Goal: Task Accomplishment & Management: Use online tool/utility

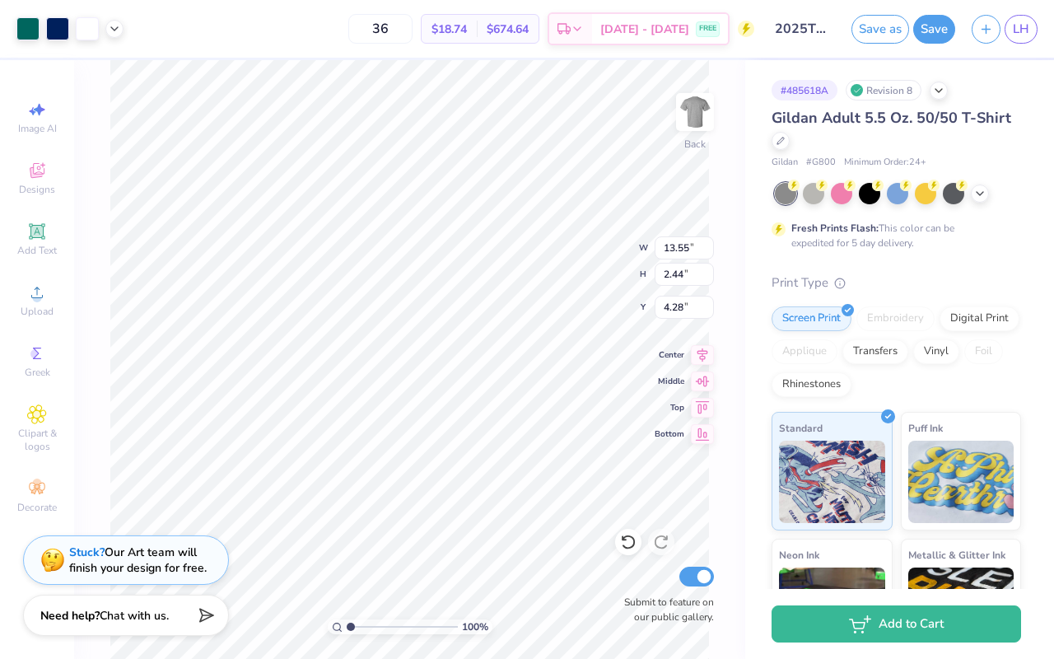
type input "4.82"
click at [781, 144] on div at bounding box center [781, 139] width 18 height 18
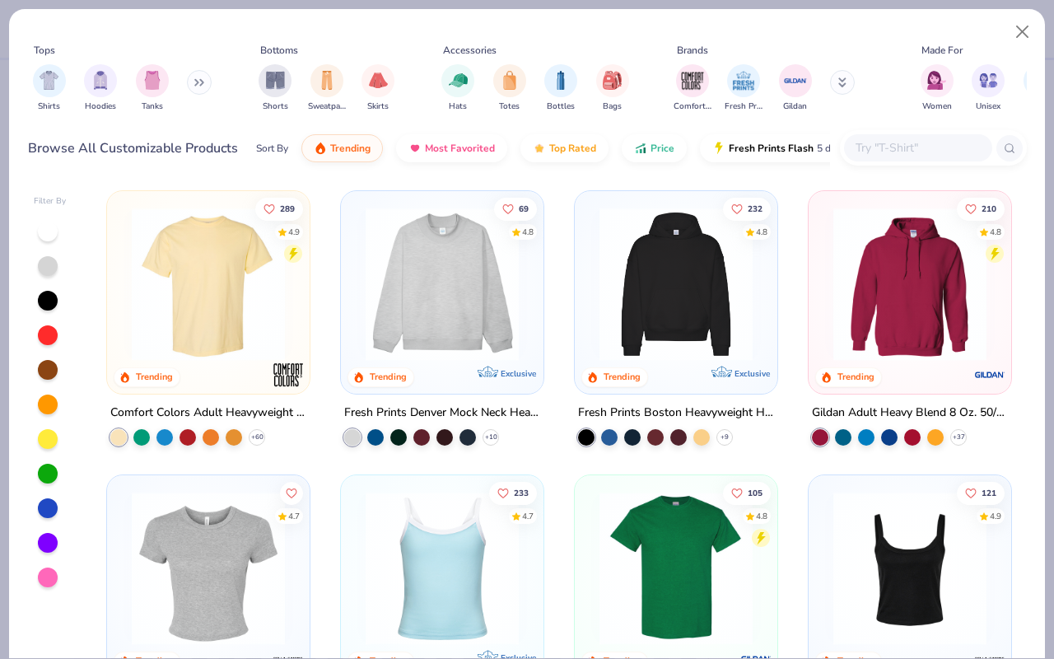
click at [906, 137] on div at bounding box center [918, 147] width 148 height 27
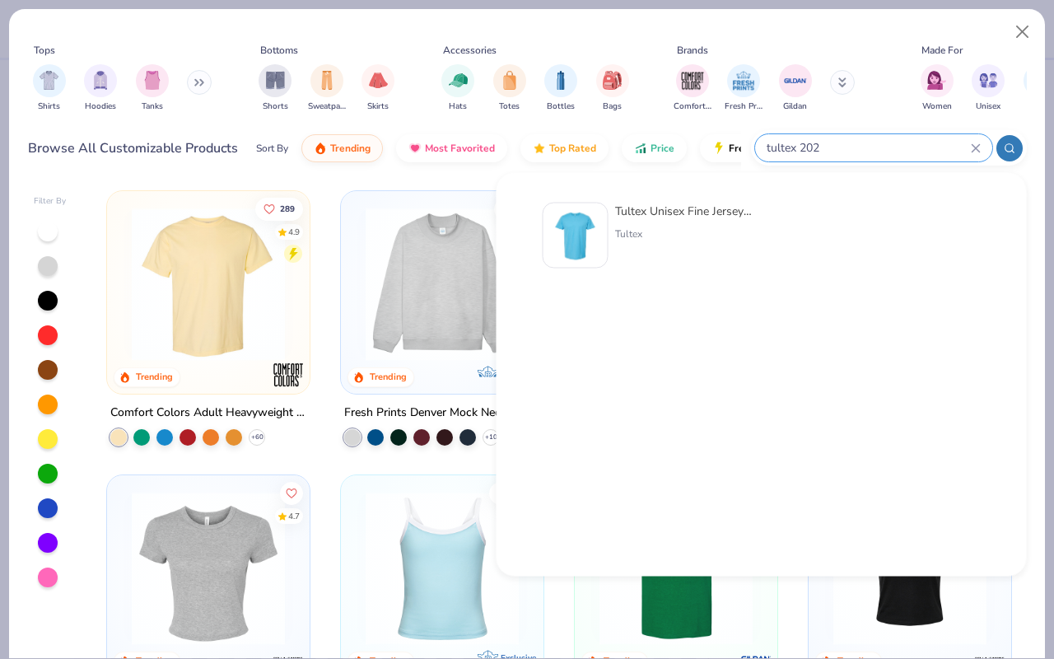
type input "tultex 202"
click at [686, 220] on div "Tultex Unisex Fine Jersey T-Shirt Tultex" at bounding box center [684, 236] width 138 height 66
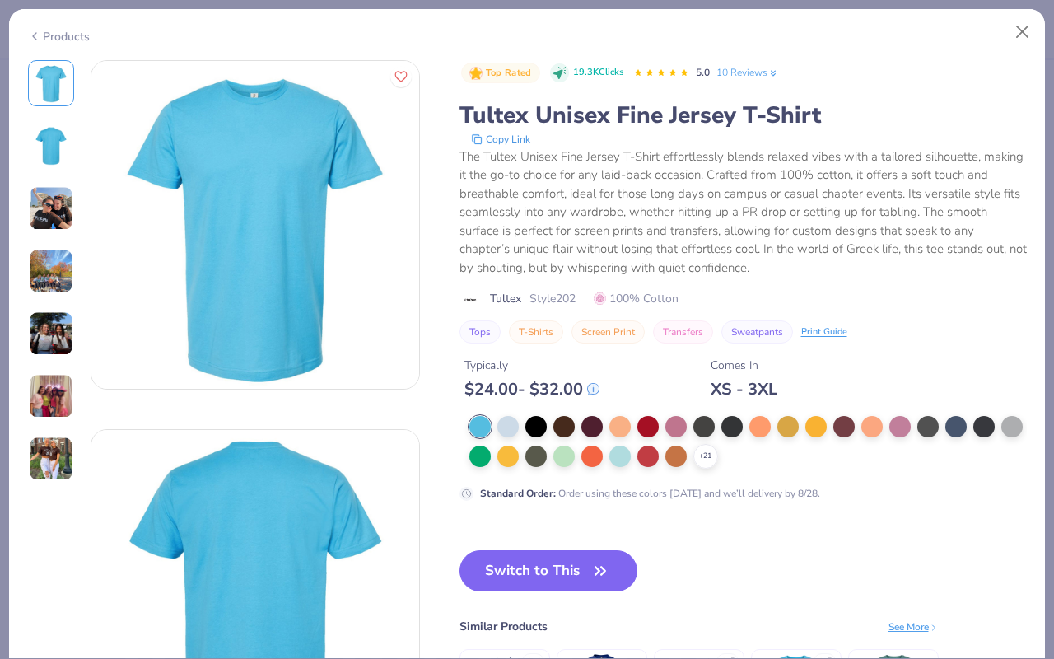
click at [62, 153] on img at bounding box center [51, 146] width 40 height 40
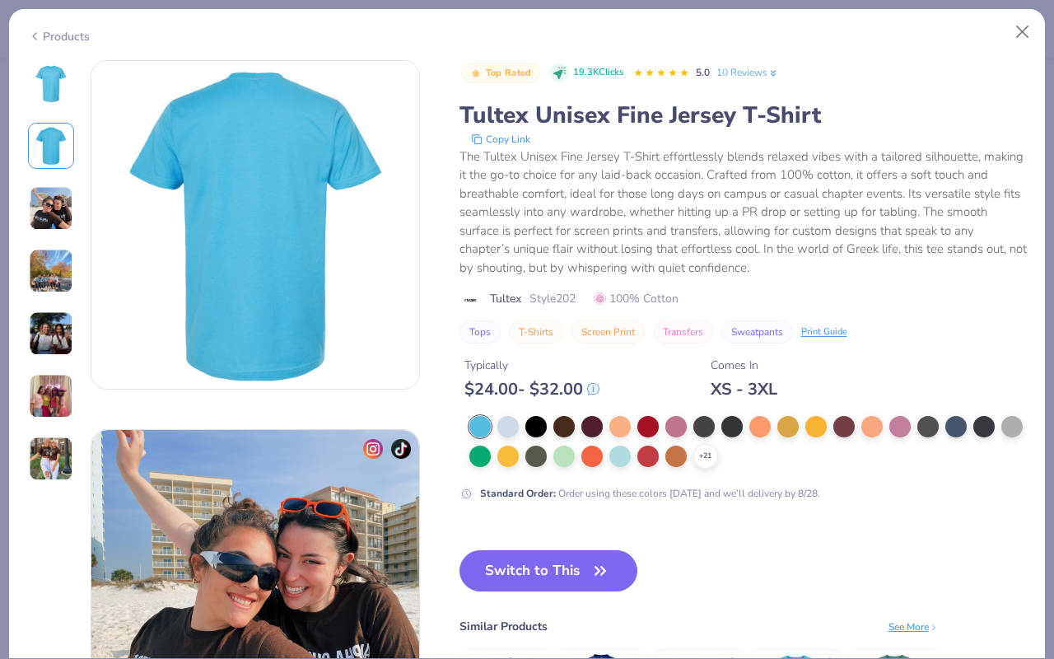
click at [50, 215] on img at bounding box center [51, 208] width 44 height 44
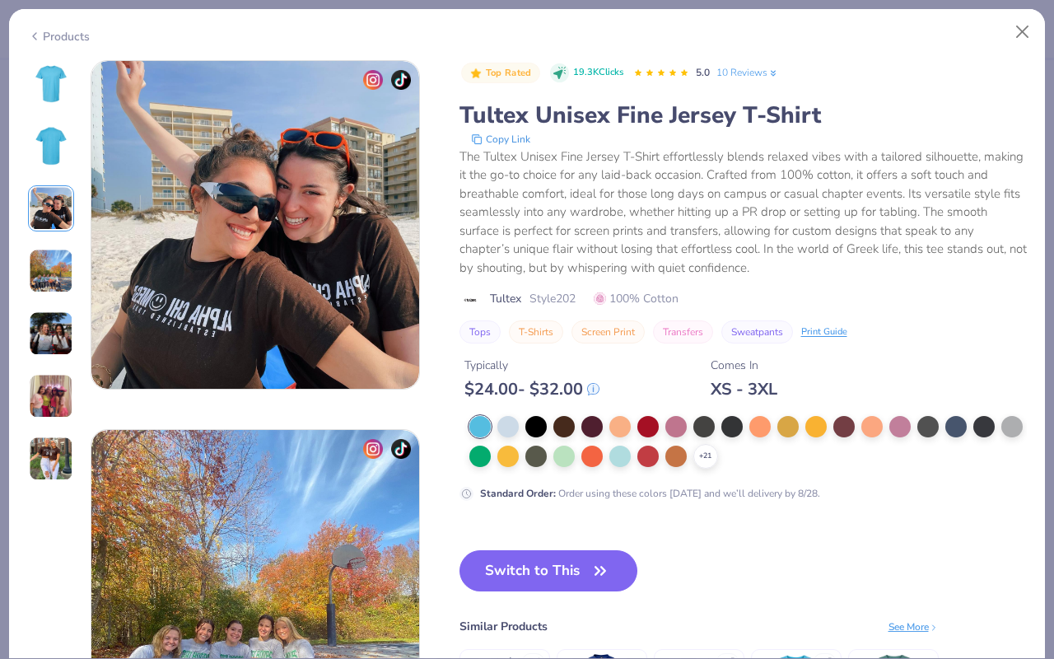
scroll to position [738, 0]
click at [55, 274] on img at bounding box center [51, 271] width 44 height 44
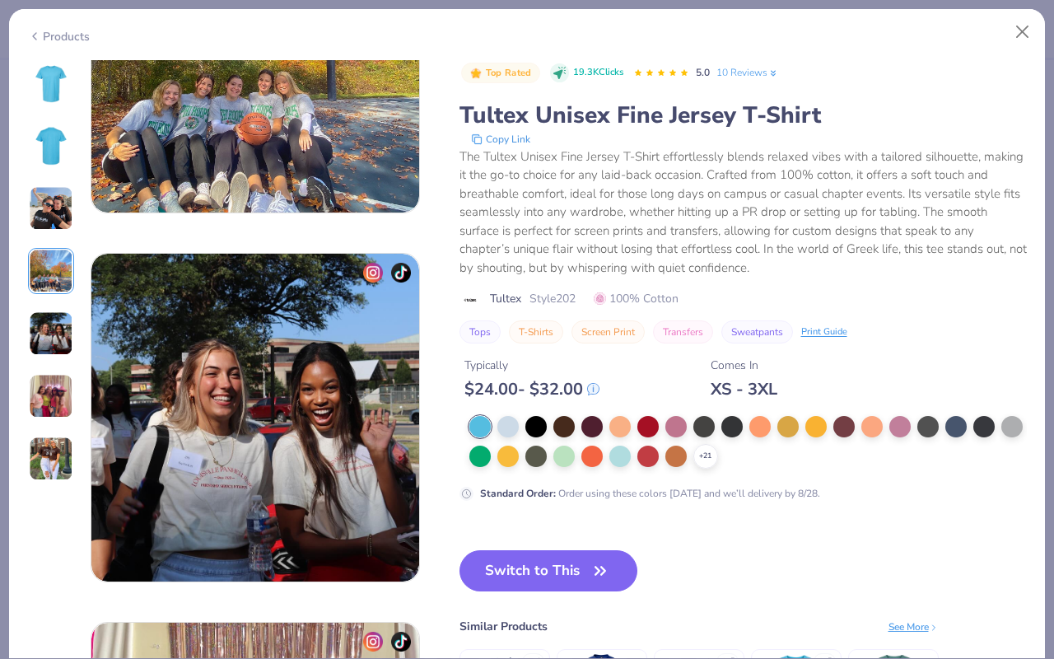
scroll to position [1284, 0]
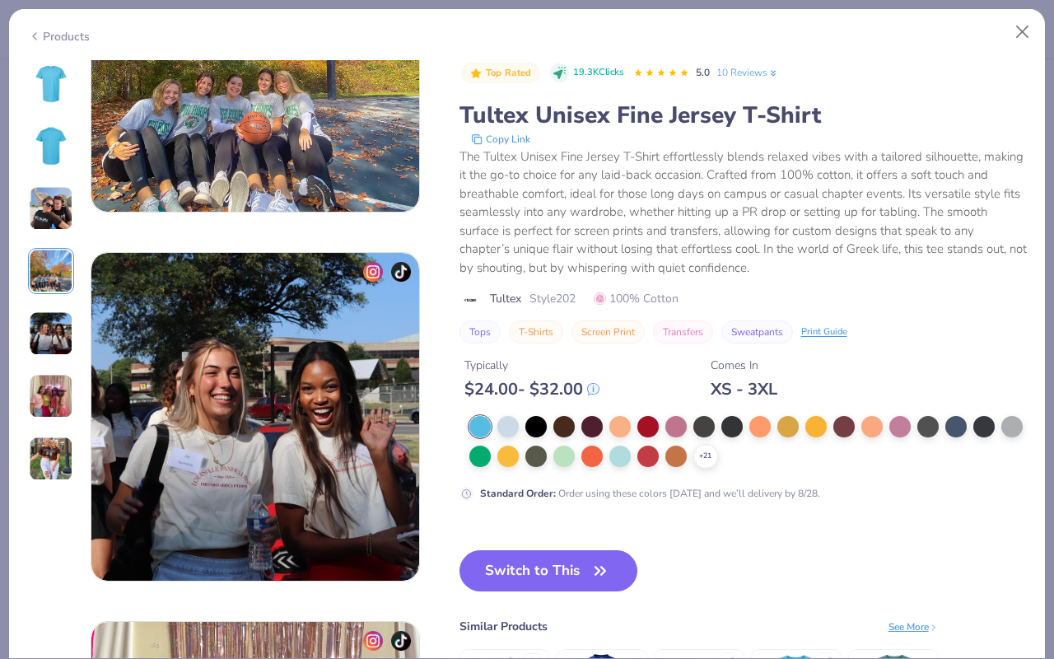
click at [53, 334] on img at bounding box center [51, 333] width 44 height 44
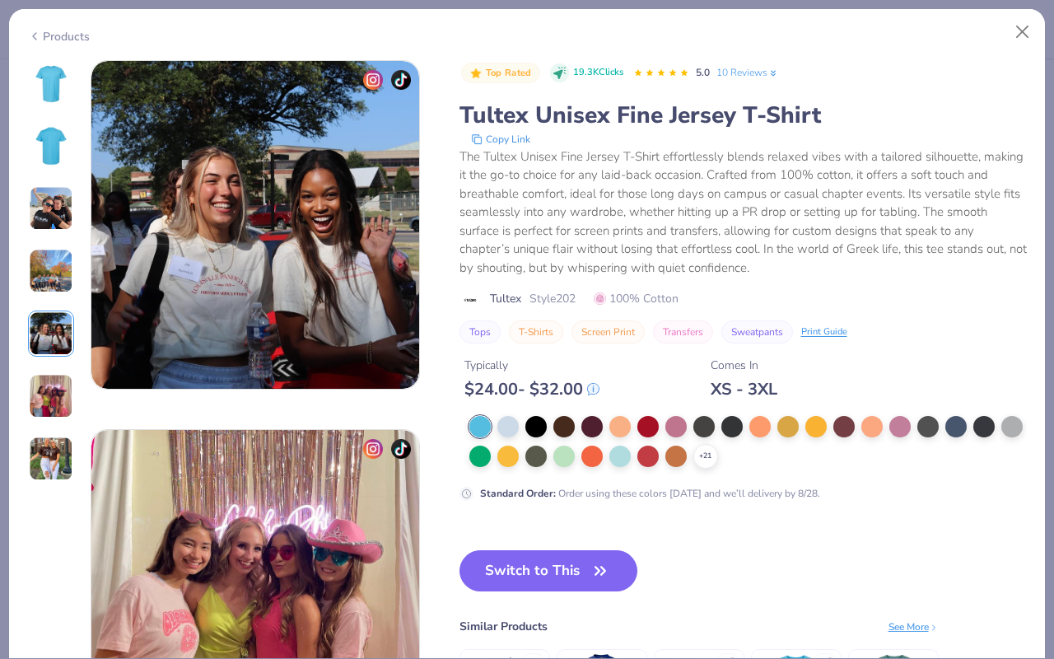
click at [52, 391] on img at bounding box center [51, 396] width 44 height 44
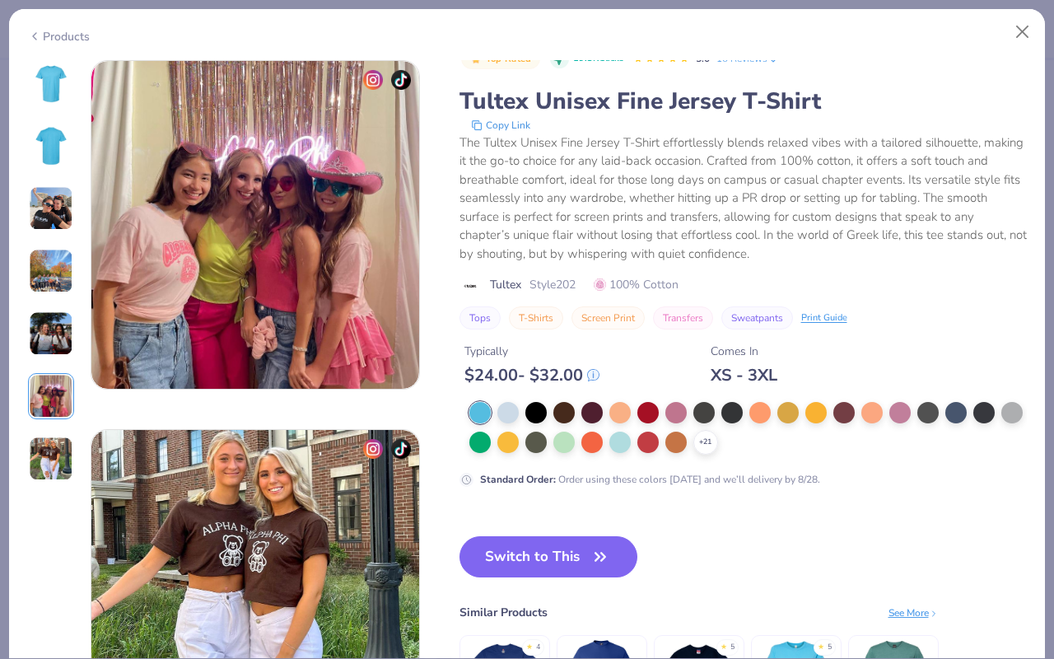
scroll to position [1845, 0]
click at [51, 452] on img at bounding box center [51, 459] width 44 height 44
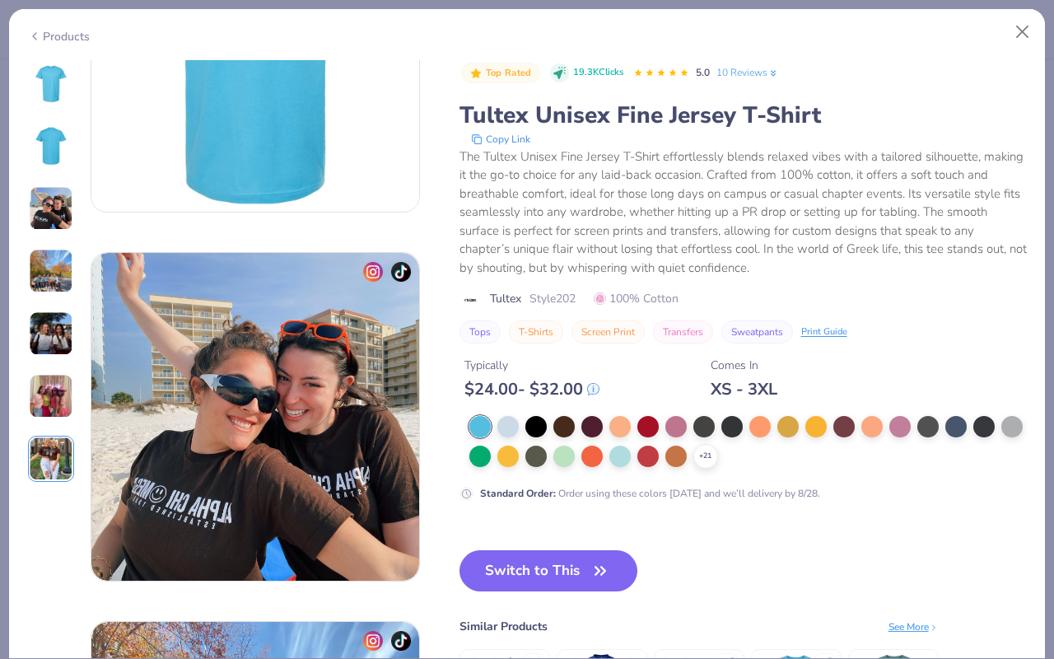
scroll to position [526, 0]
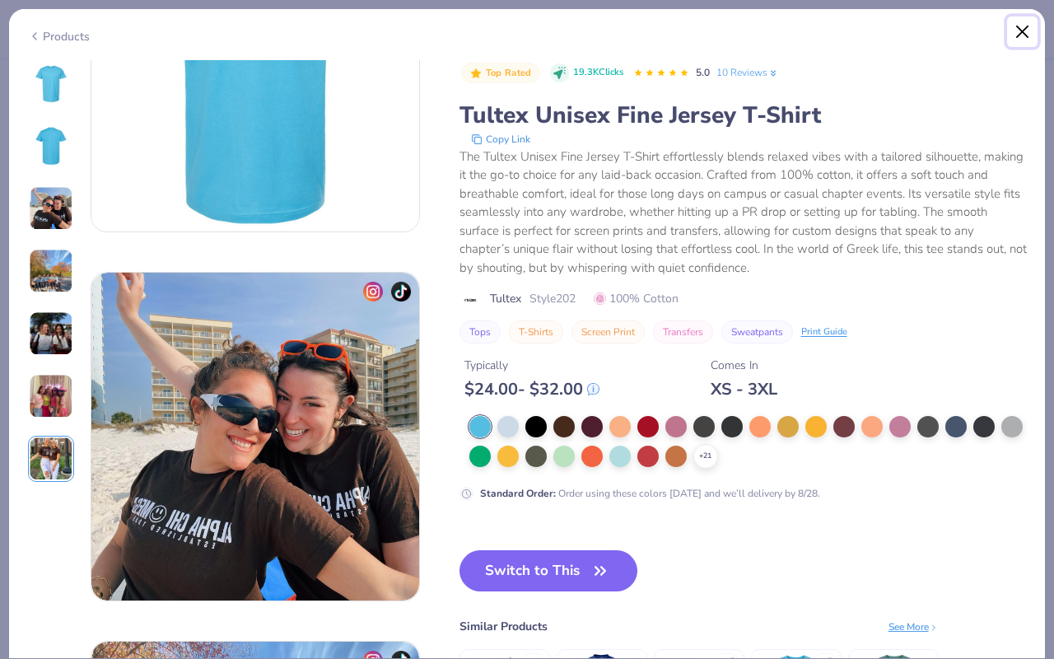
click at [1029, 30] on button "Close" at bounding box center [1023, 31] width 31 height 31
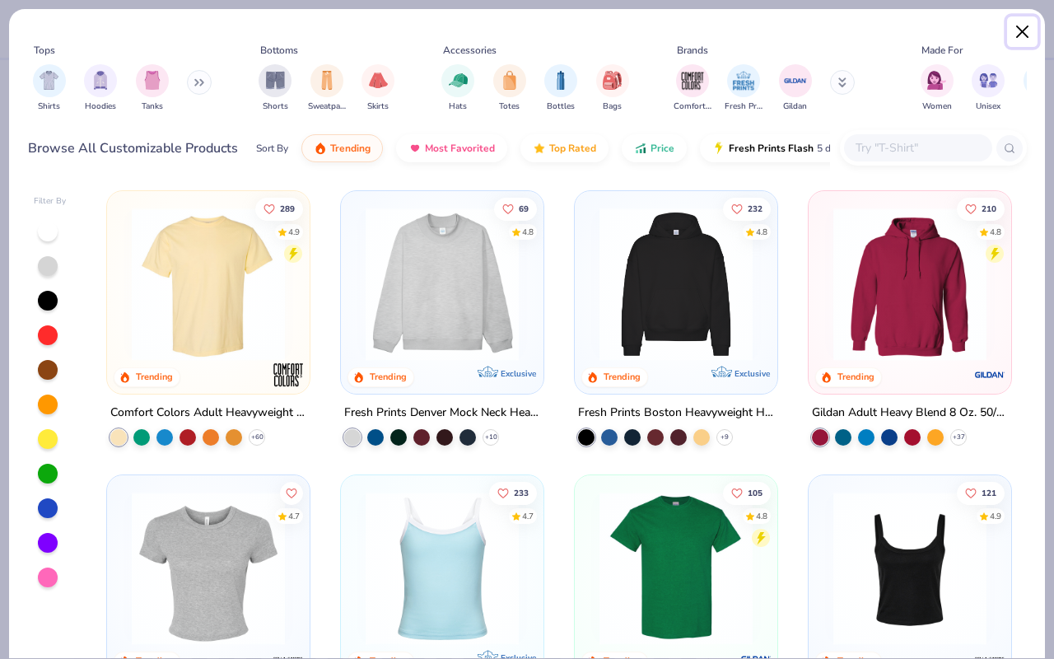
click at [1029, 30] on button "Close" at bounding box center [1023, 31] width 31 height 31
